Goal: Task Accomplishment & Management: Manage account settings

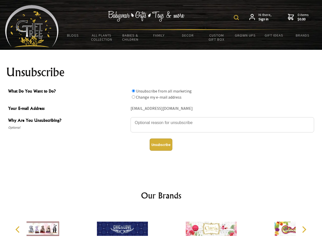
click at [237, 18] on img at bounding box center [235, 17] width 5 height 5
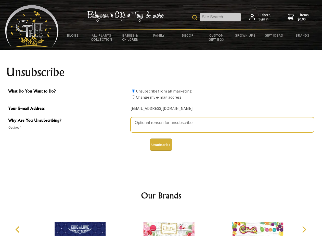
click at [161, 119] on textarea "Why Are You Unsubscribing?" at bounding box center [221, 124] width 183 height 15
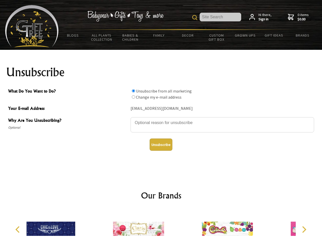
click at [133, 91] on input "What Do You Want to Do?" at bounding box center [133, 90] width 3 height 3
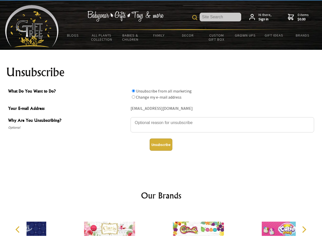
click at [133, 97] on input "What Do You Want to Do?" at bounding box center [133, 96] width 3 height 3
radio input "true"
click at [161, 145] on button "Unsubscribe" at bounding box center [160, 145] width 23 height 12
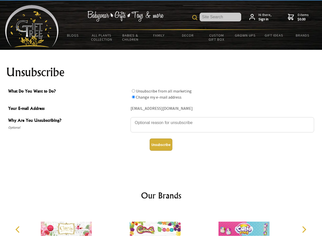
click at [161, 227] on img at bounding box center [154, 229] width 51 height 38
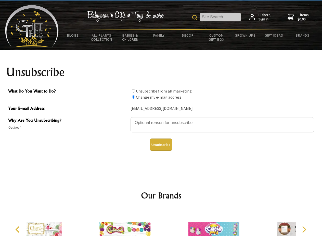
click at [18, 230] on icon "Previous" at bounding box center [18, 230] width 7 height 7
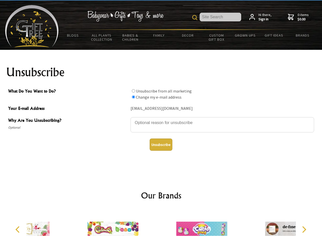
click at [304, 230] on icon "Next" at bounding box center [303, 230] width 7 height 7
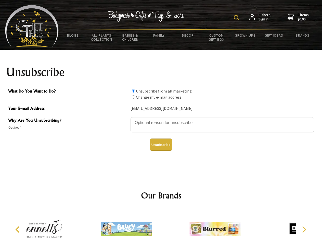
click at [237, 18] on img at bounding box center [235, 17] width 5 height 5
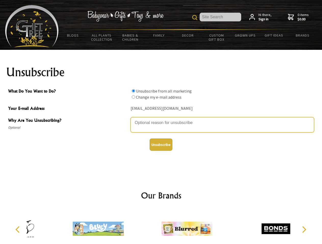
click at [161, 119] on textarea "Why Are You Unsubscribing?" at bounding box center [221, 124] width 183 height 15
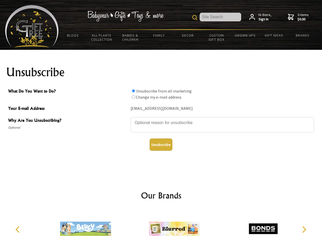
click at [133, 91] on input "What Do You Want to Do?" at bounding box center [133, 90] width 3 height 3
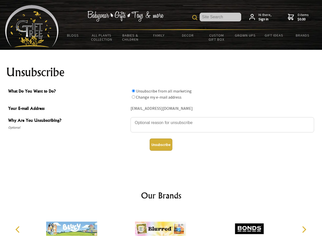
click at [133, 97] on input "What Do You Want to Do?" at bounding box center [133, 96] width 3 height 3
radio input "true"
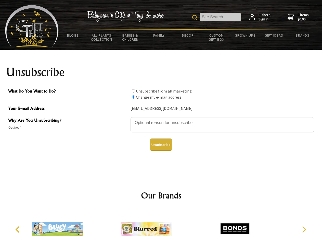
click at [161, 145] on button "Unsubscribe" at bounding box center [160, 145] width 23 height 12
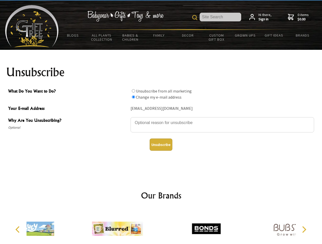
click at [161, 227] on div at bounding box center [117, 230] width 89 height 40
click at [18, 230] on icon "Previous" at bounding box center [18, 230] width 7 height 7
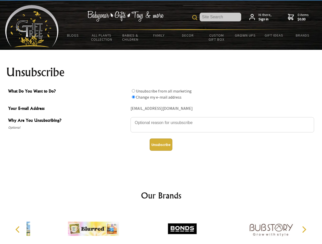
click at [304, 230] on icon "Next" at bounding box center [303, 230] width 7 height 7
